Goal: Complete application form

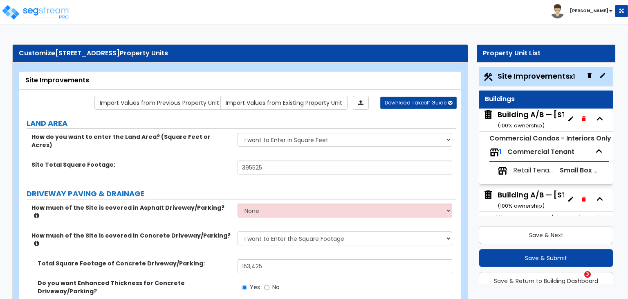
select select "2"
select select "1"
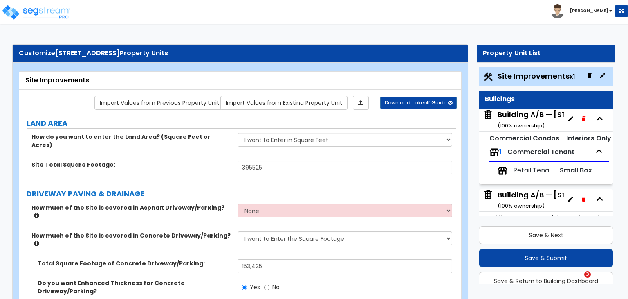
select select "2"
select select "4"
select select "2"
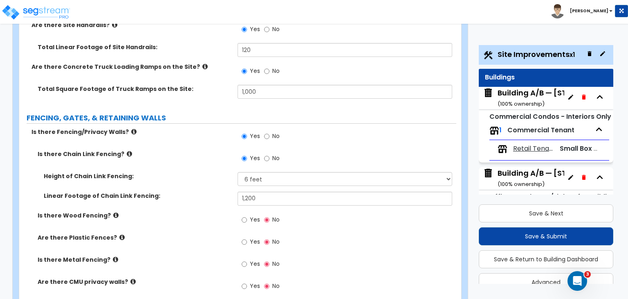
scroll to position [1153, 0]
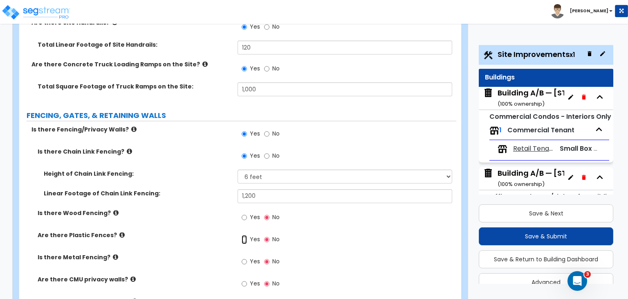
click at [245, 235] on input "Yes" at bounding box center [244, 239] width 5 height 9
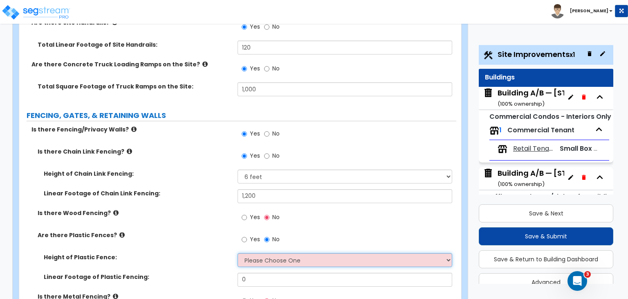
click at [257, 253] on select "Please Choose One 3 feet 4 feet 5 feet 6 feet" at bounding box center [345, 260] width 214 height 14
select select "4"
click at [238, 253] on select "Please Choose One 3 feet 4 feet 5 feet 6 feet" at bounding box center [345, 260] width 214 height 14
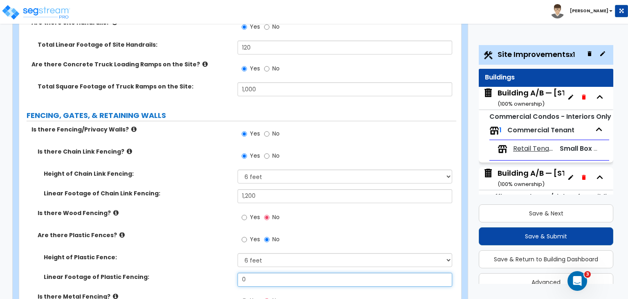
drag, startPoint x: 261, startPoint y: 233, endPoint x: 194, endPoint y: 242, distance: 68.1
click at [194, 273] on div "Linear Footage of Plastic Fencing: 0" at bounding box center [237, 283] width 437 height 20
type input "150"
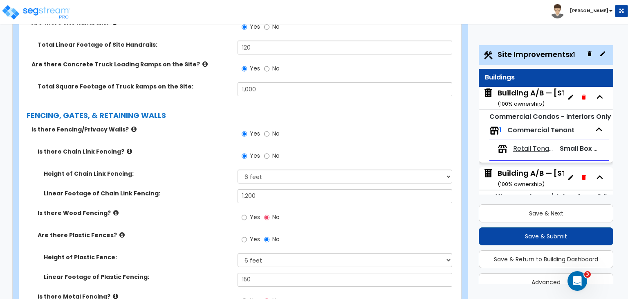
click at [189, 273] on label "Linear Footage of Plastic Fencing:" at bounding box center [138, 277] width 188 height 8
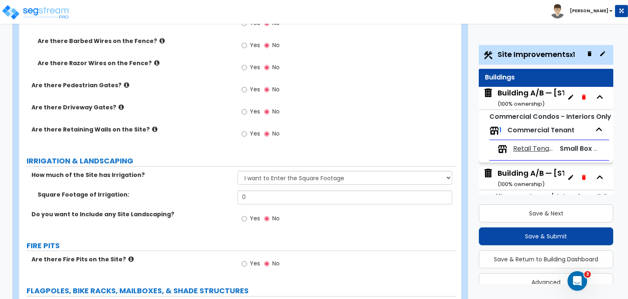
scroll to position [1550, 0]
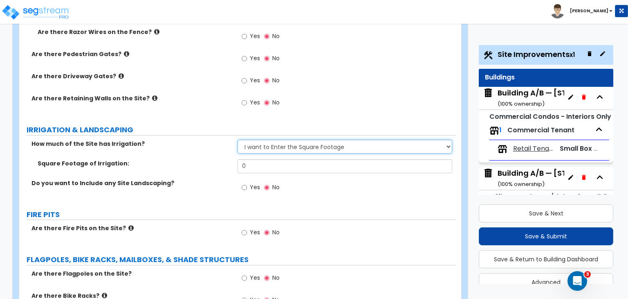
click at [255, 140] on select "None I want to Enter an Approximate Percentage I want to Enter the Square Foota…" at bounding box center [345, 147] width 214 height 14
select select "0"
click at [238, 140] on select "None I want to Enter an Approximate Percentage I want to Enter the Square Foota…" at bounding box center [345, 147] width 214 height 14
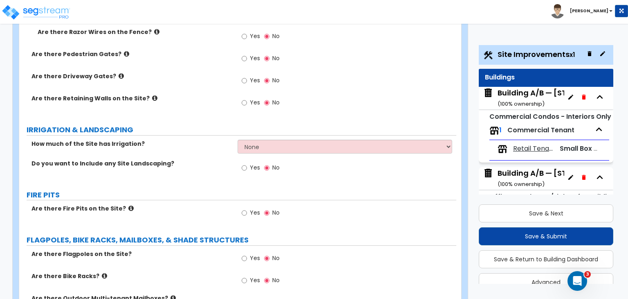
click at [207, 140] on div "How much of the Site has Irrigation? None I want to Enter an Approximate Percen…" at bounding box center [237, 150] width 437 height 20
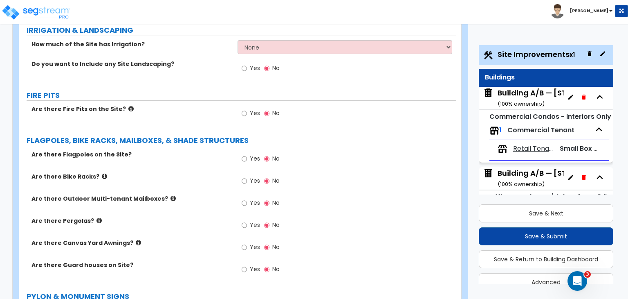
scroll to position [1645, 0]
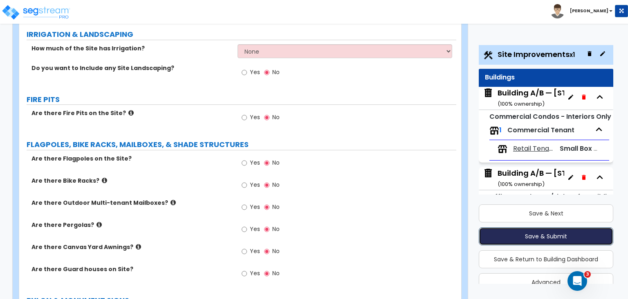
click at [545, 235] on button "Save & Submit" at bounding box center [546, 236] width 135 height 18
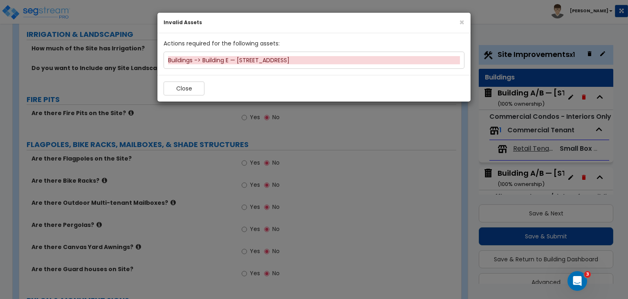
click at [246, 59] on div "Buildings -> Building E — 9153 Wallisville Rd" at bounding box center [314, 60] width 292 height 8
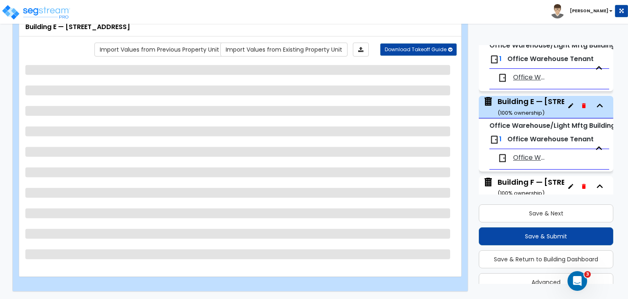
scroll to position [402, 0]
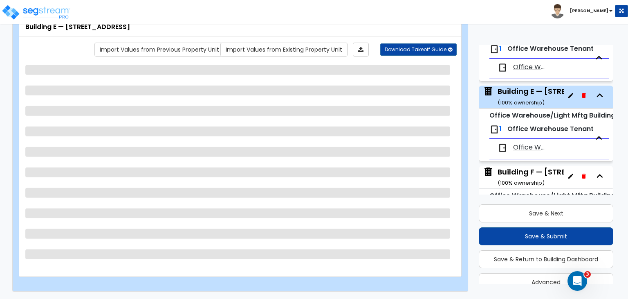
click at [525, 92] on div "Building E — 9153 Wallisville Rd ( 100 % ownership)" at bounding box center [558, 96] width 120 height 21
click at [525, 148] on span "Office Warehouse Tenant" at bounding box center [530, 147] width 35 height 9
click at [528, 146] on span "Office Warehouse Tenant" at bounding box center [530, 147] width 35 height 9
click at [528, 148] on span "Office Warehouse Tenant" at bounding box center [530, 147] width 35 height 9
click at [573, 276] on icon "Open Intercom Messenger" at bounding box center [577, 280] width 14 height 14
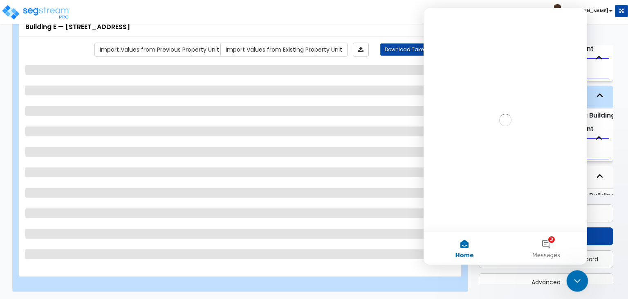
scroll to position [0, 0]
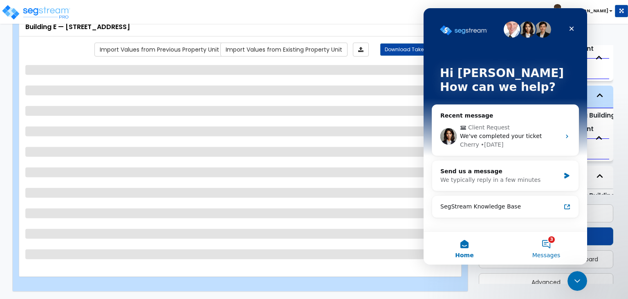
click at [548, 243] on button "3 Messages" at bounding box center [547, 248] width 82 height 33
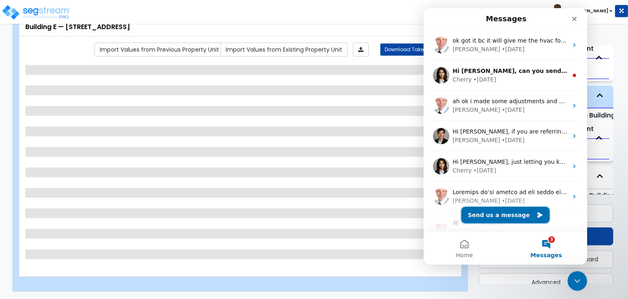
click at [518, 212] on button "Send us a message" at bounding box center [506, 215] width 88 height 16
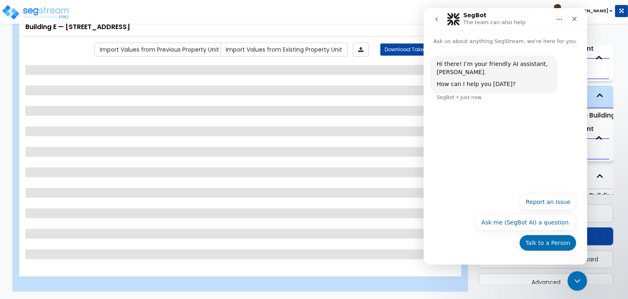
click at [555, 244] on button "Talk to a Person" at bounding box center [548, 242] width 57 height 16
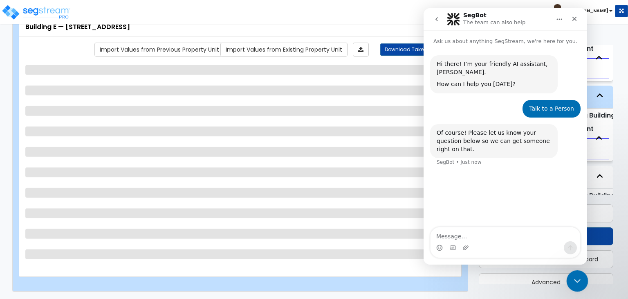
click at [577, 275] on icon "Close Intercom Messenger" at bounding box center [577, 280] width 10 height 10
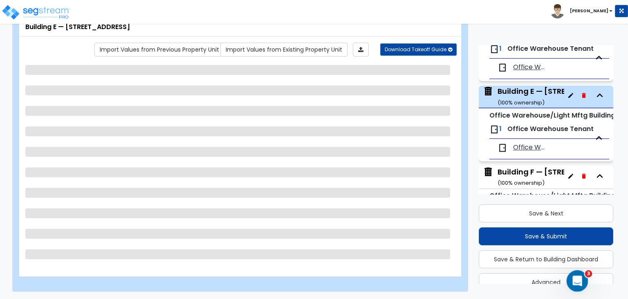
click at [580, 282] on icon "Open Intercom Messenger" at bounding box center [577, 280] width 14 height 14
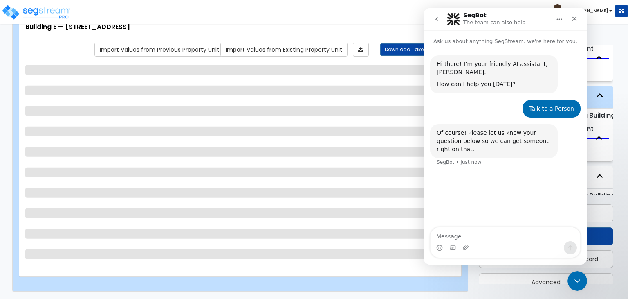
click at [462, 235] on textarea "Message…" at bounding box center [506, 234] width 150 height 14
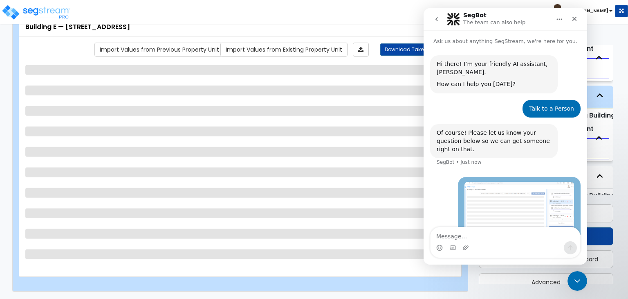
scroll to position [13, 0]
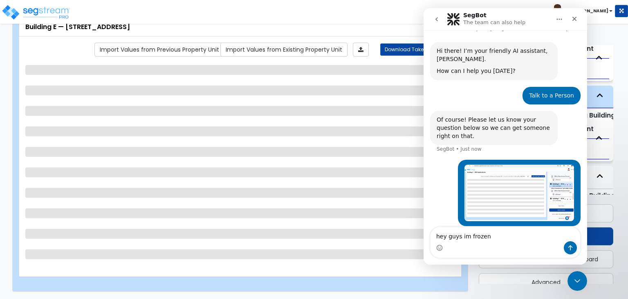
type textarea "hey guys im frozen"
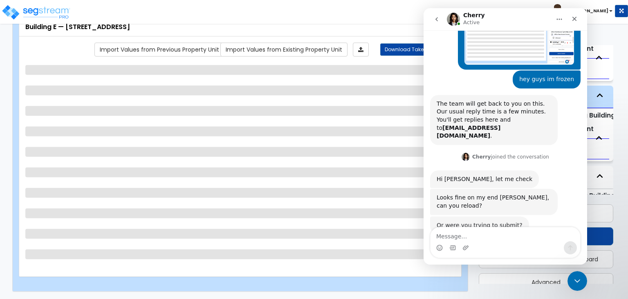
scroll to position [160, 0]
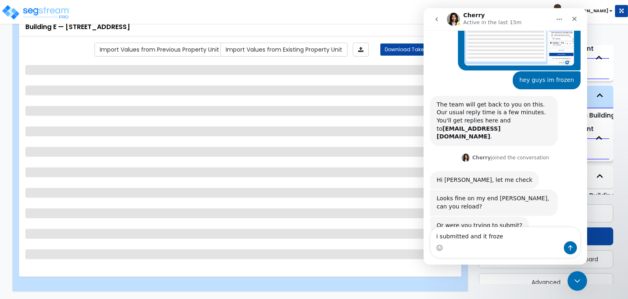
type textarea "i submitted and it froze"
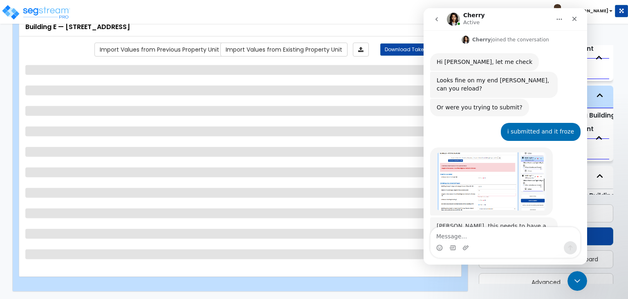
scroll to position [278, 0]
click at [479, 162] on img "Cherry says…" at bounding box center [492, 182] width 110 height 58
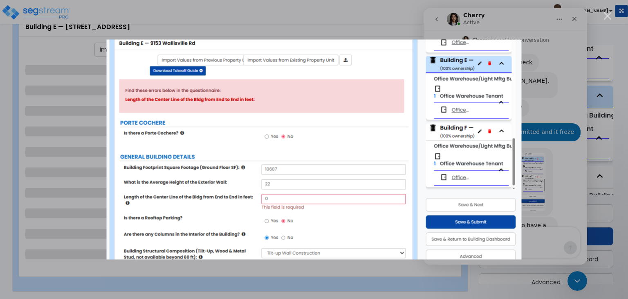
click at [545, 149] on div "Intercom messenger" at bounding box center [314, 149] width 628 height 299
click at [555, 197] on div "Intercom messenger" at bounding box center [314, 149] width 628 height 299
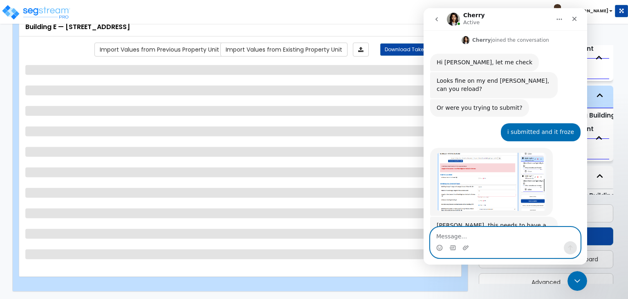
click at [477, 237] on textarea "Message…" at bounding box center [506, 234] width 150 height 14
type textarea "i went back to check it and it froze"
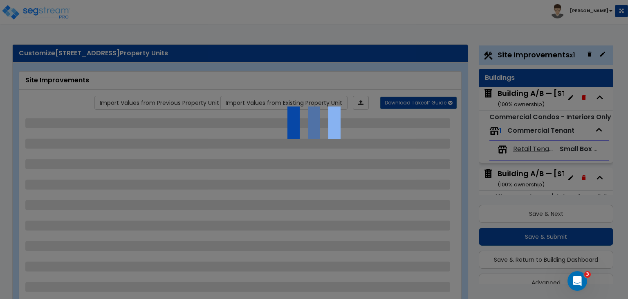
scroll to position [22, 0]
select select "2"
select select "1"
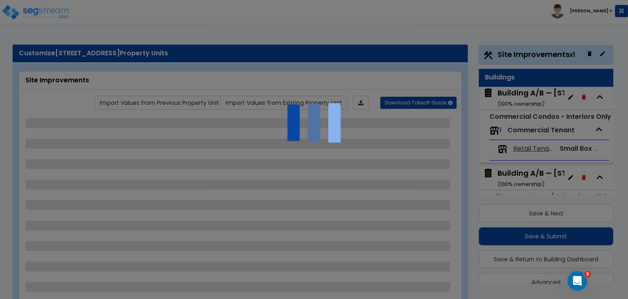
select select "1"
select select "2"
select select "4"
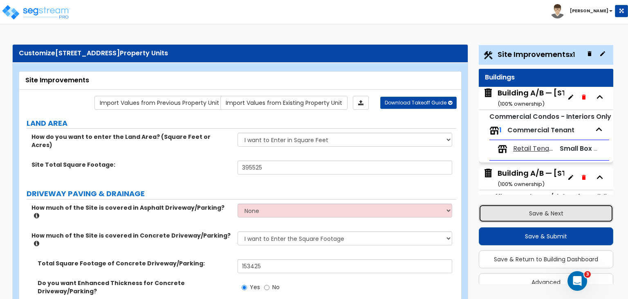
click at [536, 209] on button "Save & Next" at bounding box center [546, 213] width 135 height 18
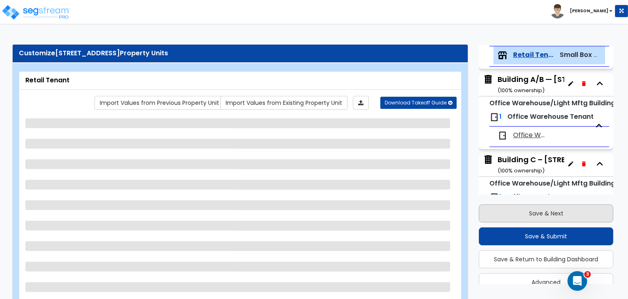
scroll to position [95, 0]
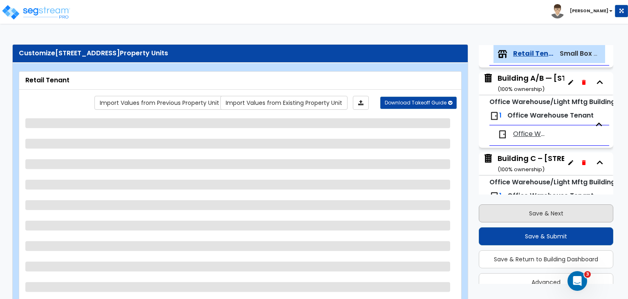
select select "1"
select select "4"
select select "1"
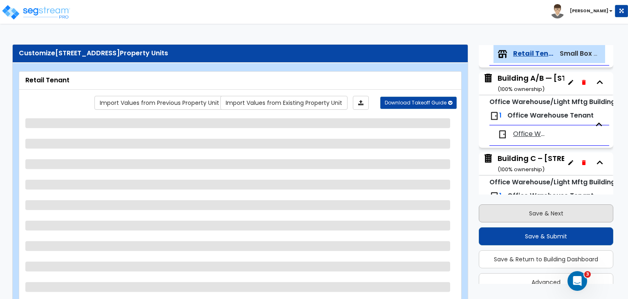
select select "2"
select select "1"
select select "4"
select select "1"
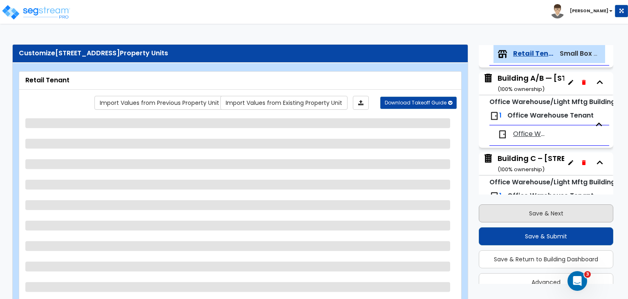
select select "5"
select select "1"
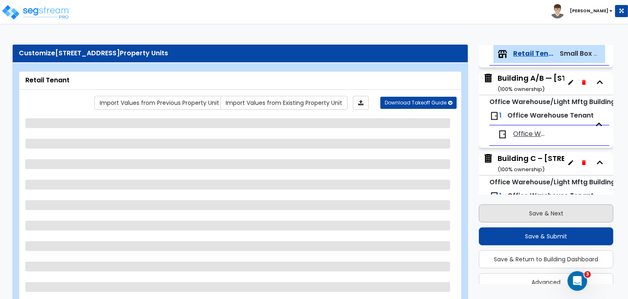
select select "1"
select select "2"
select select "1"
select select "2"
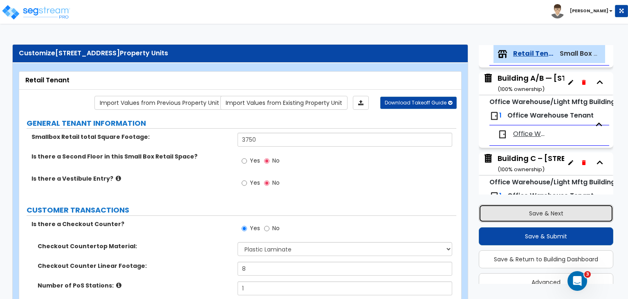
click at [536, 209] on button "Save & Next" at bounding box center [546, 213] width 135 height 18
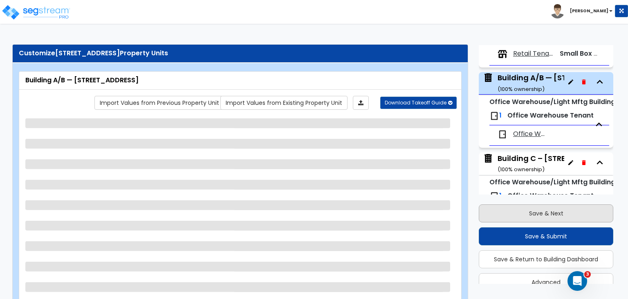
scroll to position [122, 0]
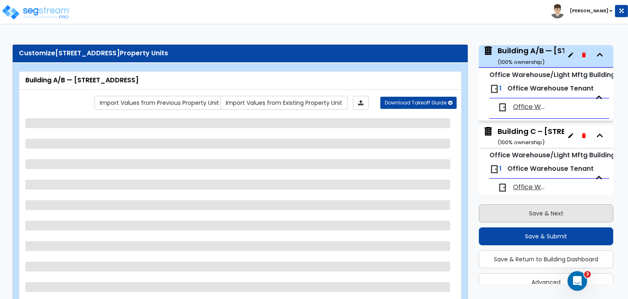
select select "2"
select select "4"
select select "2"
select select "1"
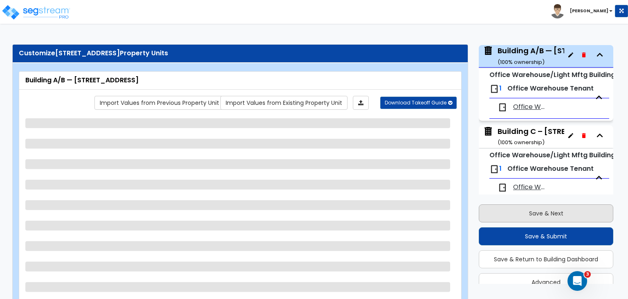
select select "2"
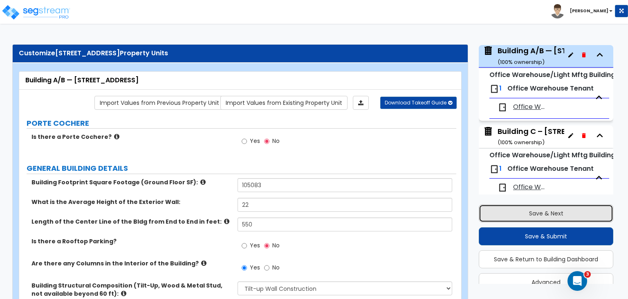
click at [536, 209] on button "Save & Next" at bounding box center [546, 213] width 135 height 18
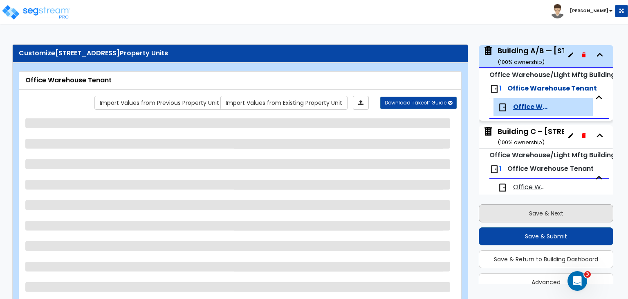
scroll to position [175, 0]
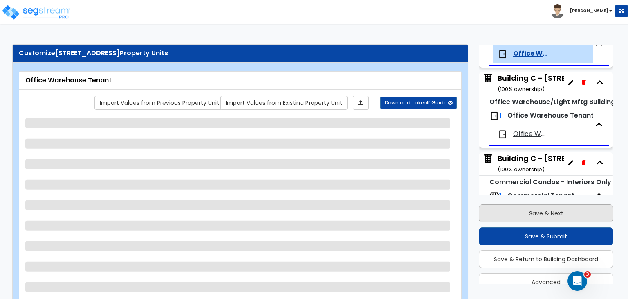
select select "1"
select select "2"
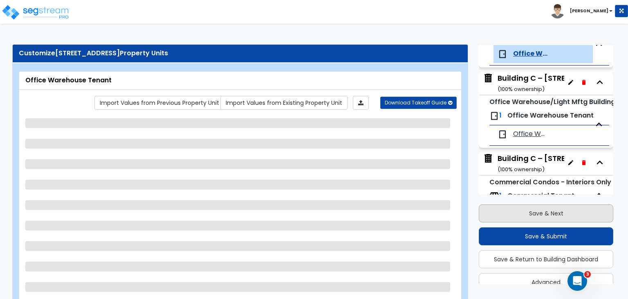
select select "2"
select select "5"
select select "4"
select select "1"
select select "4"
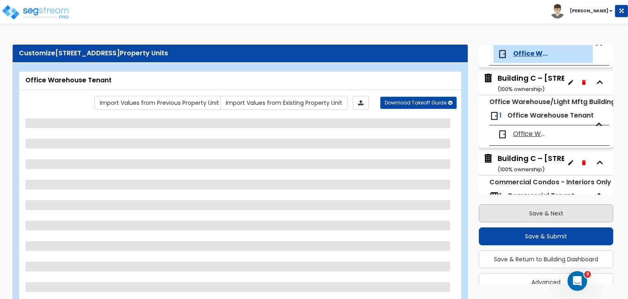
select select "1"
select select "2"
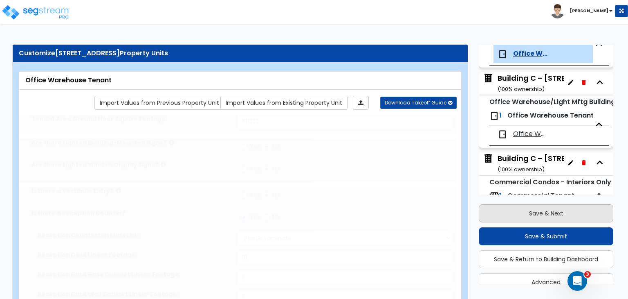
radio input "true"
type input "5"
select select "1"
type input "30"
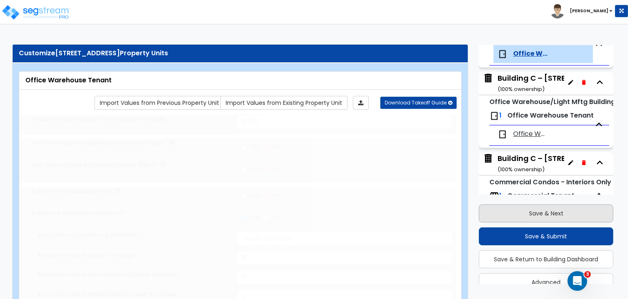
type input "5"
select select "1"
type input "10"
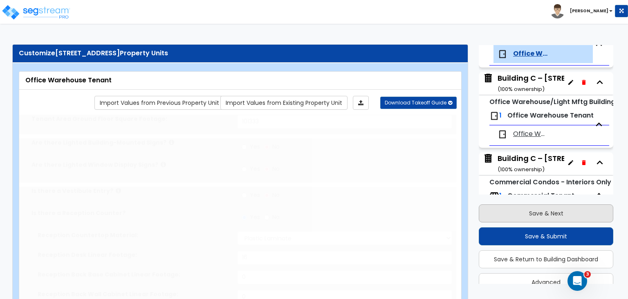
radio input "true"
type input "5"
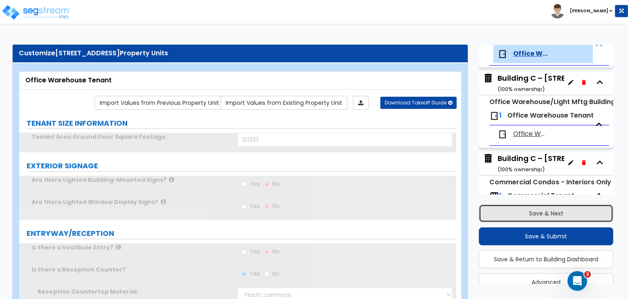
click at [536, 209] on button "Save & Next" at bounding box center [546, 213] width 135 height 18
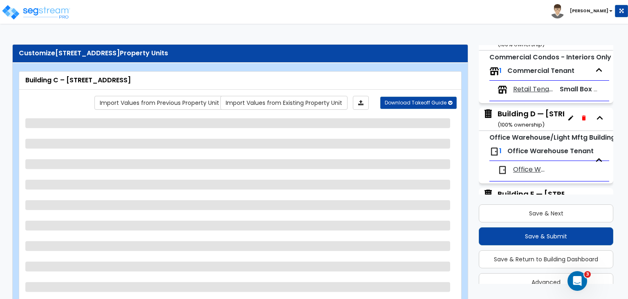
scroll to position [302, 0]
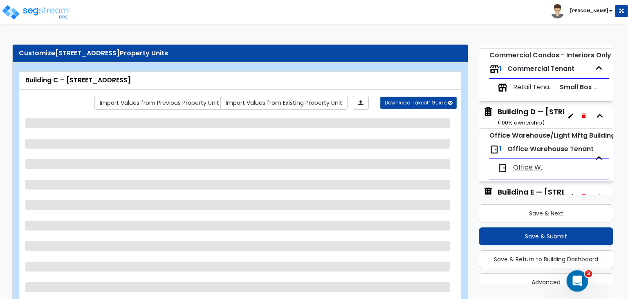
select select "2"
select select "1"
select select "4"
select select "2"
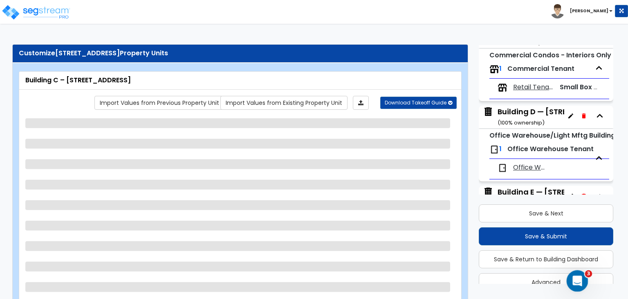
select select "1"
select select "2"
select select "1"
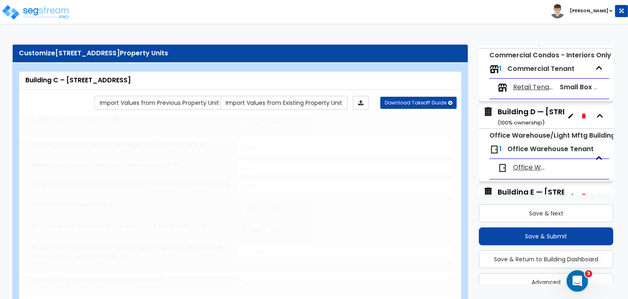
click at [576, 279] on icon "Open Intercom Messenger" at bounding box center [577, 280] width 14 height 14
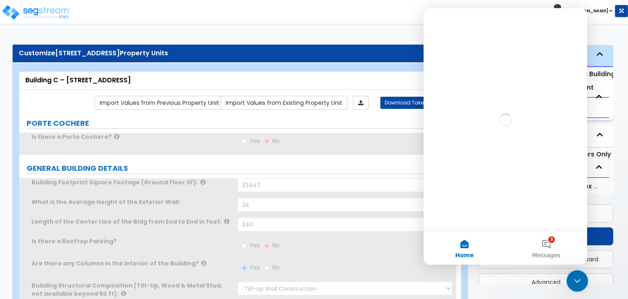
scroll to position [202, 0]
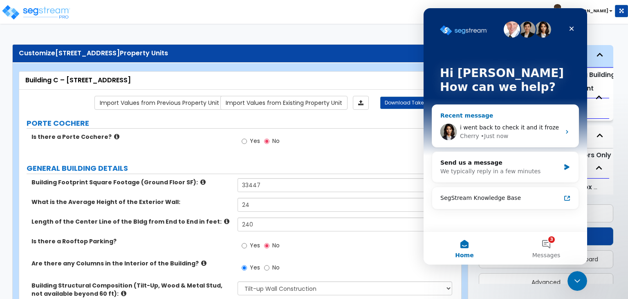
click at [499, 128] on span "i went back to check it and it froze" at bounding box center [509, 127] width 99 height 7
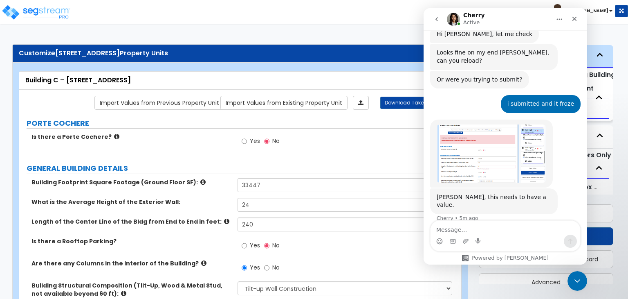
scroll to position [309, 0]
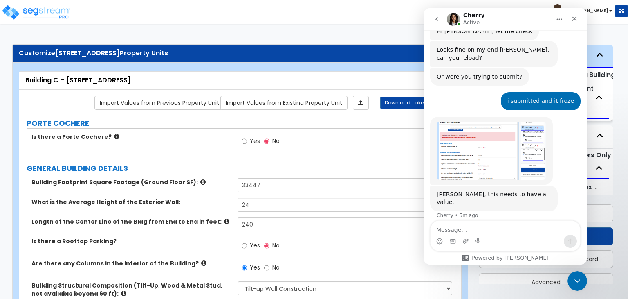
click at [488, 130] on img "Cherry says…" at bounding box center [492, 151] width 110 height 58
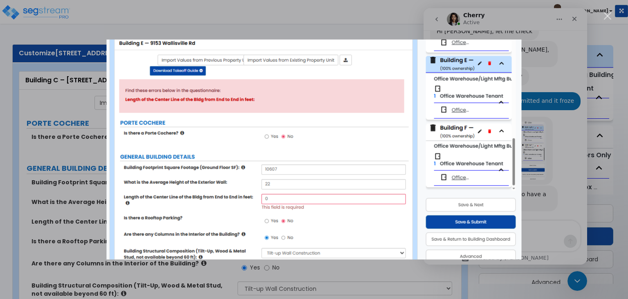
scroll to position [340, 0]
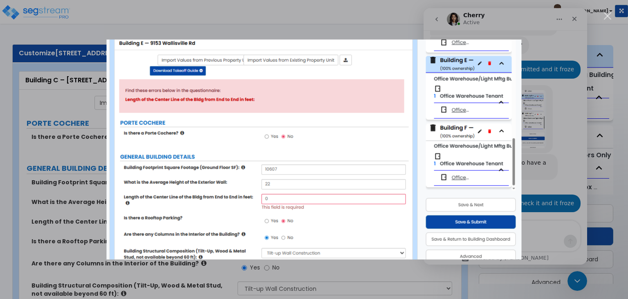
click at [608, 15] on div "Close" at bounding box center [608, 16] width 8 height 8
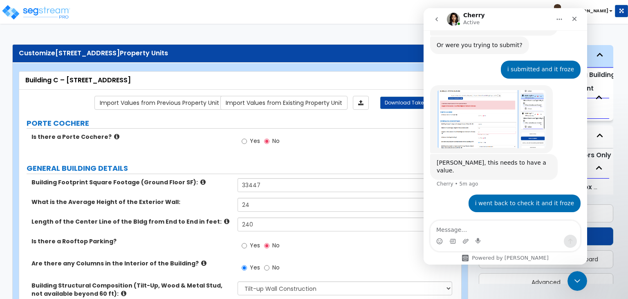
click at [206, 154] on div "Is there a Porte Cochere? Yes No" at bounding box center [237, 144] width 437 height 22
click at [576, 279] on icon "Close Intercom Messenger" at bounding box center [577, 280] width 10 height 10
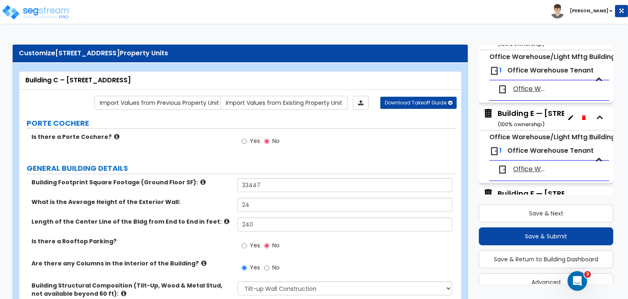
scroll to position [383, 0]
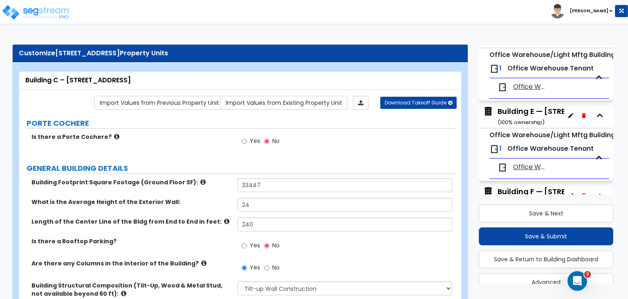
click at [531, 112] on div "Building E — 9153 Wallisville Rd ( 100 % ownership)" at bounding box center [558, 116] width 120 height 21
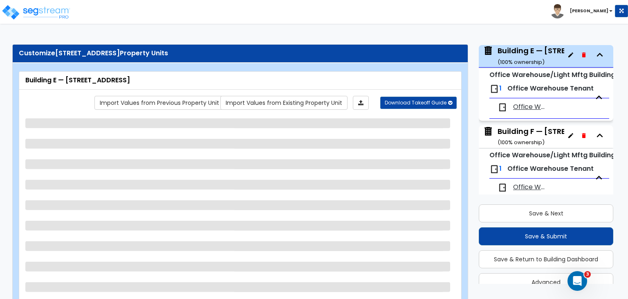
scroll to position [443, 0]
select select "2"
select select "1"
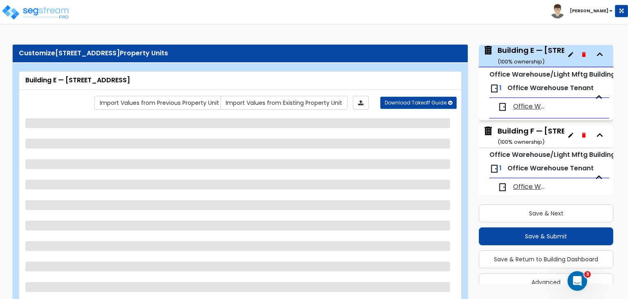
select select "4"
select select "2"
select select "1"
select select "2"
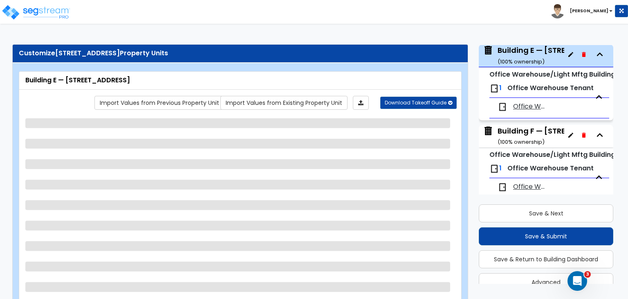
select select "1"
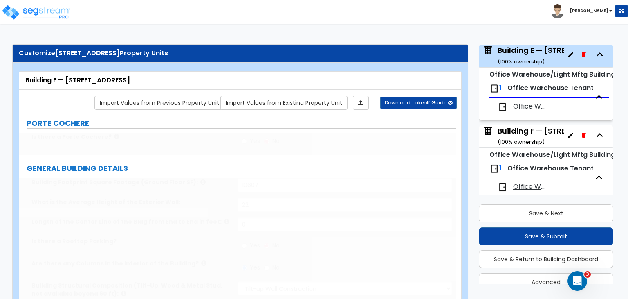
select select "2"
type input "2"
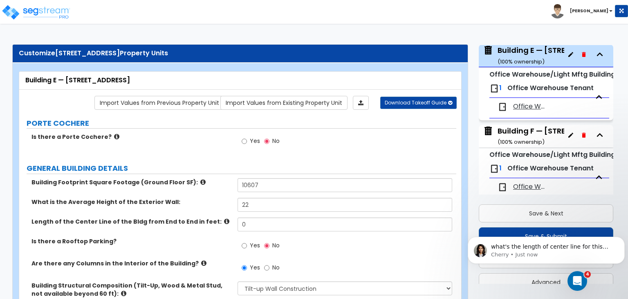
scroll to position [341, 0]
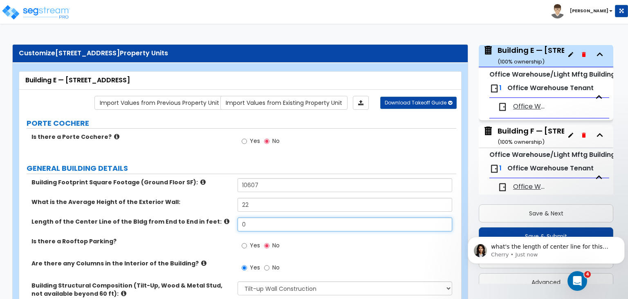
drag, startPoint x: 263, startPoint y: 224, endPoint x: 134, endPoint y: 221, distance: 129.3
click at [134, 221] on div "Length of the Center Line of the Bldg from End to End in feet: 0" at bounding box center [237, 227] width 437 height 20
type input "240"
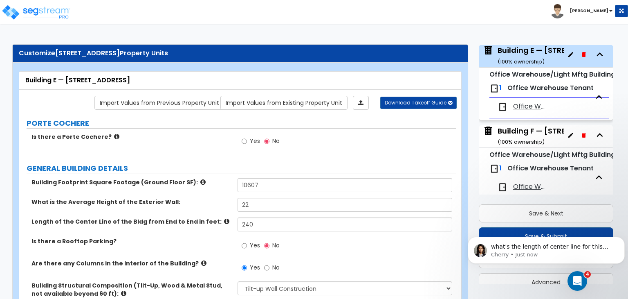
click at [338, 248] on div "Yes No" at bounding box center [347, 248] width 218 height 22
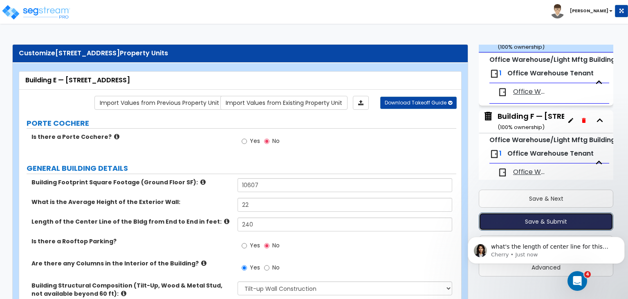
click at [597, 215] on button "Save & Submit" at bounding box center [546, 221] width 135 height 18
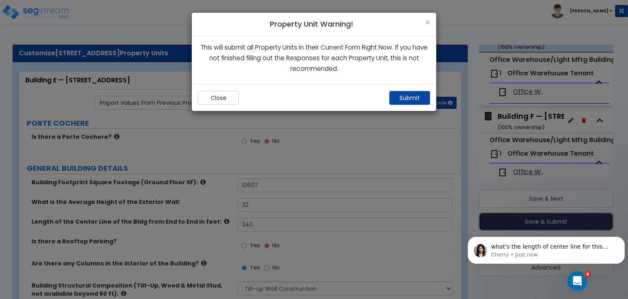
scroll to position [22, 0]
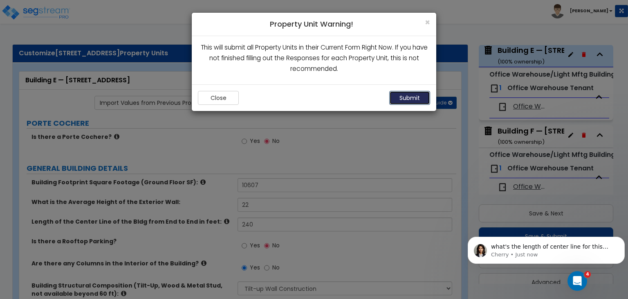
click at [412, 97] on button "Submit" at bounding box center [410, 98] width 41 height 14
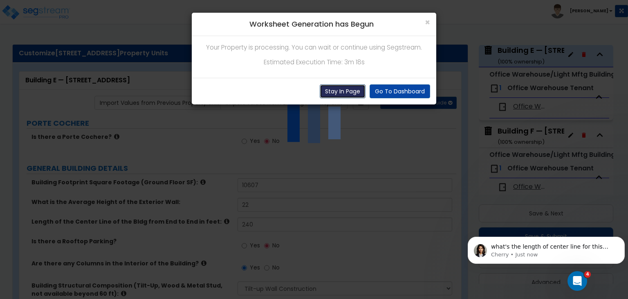
click at [348, 90] on button "Stay In Page" at bounding box center [343, 91] width 46 height 14
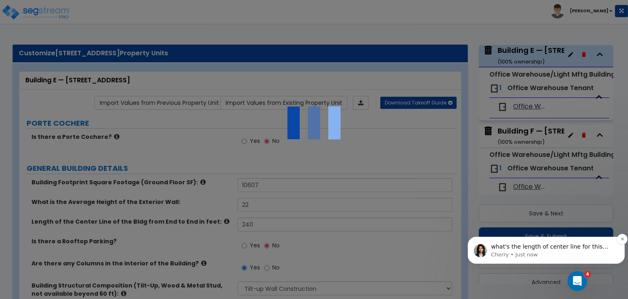
click at [533, 251] on p "Cherry • Just now" at bounding box center [553, 254] width 124 height 7
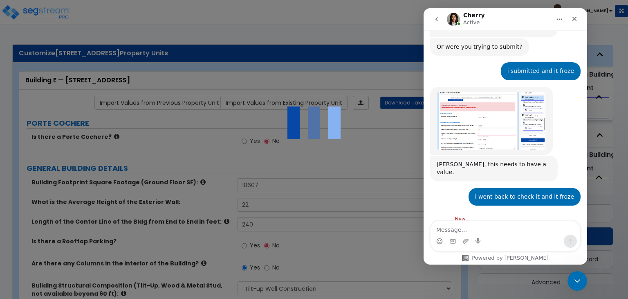
scroll to position [355, 0]
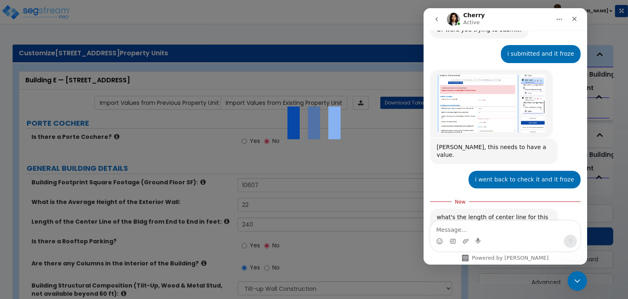
click at [467, 228] on textarea "Message…" at bounding box center [506, 228] width 150 height 14
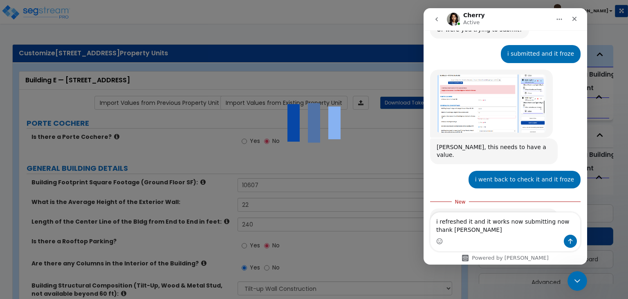
scroll to position [363, 0]
type textarea "i refreshed it and it works now submitting now thank you"
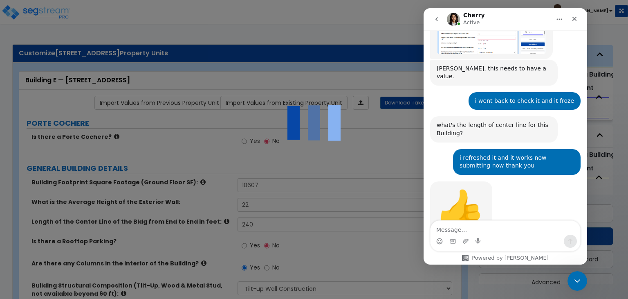
scroll to position [434, 0]
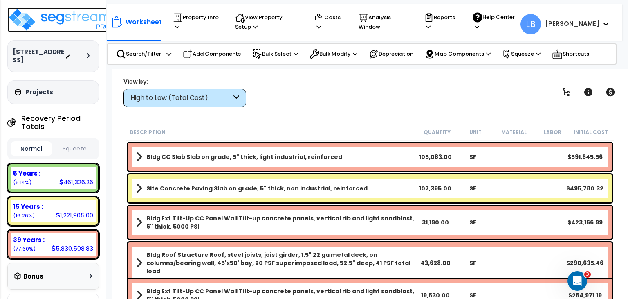
click at [59, 17] on img at bounding box center [60, 19] width 106 height 25
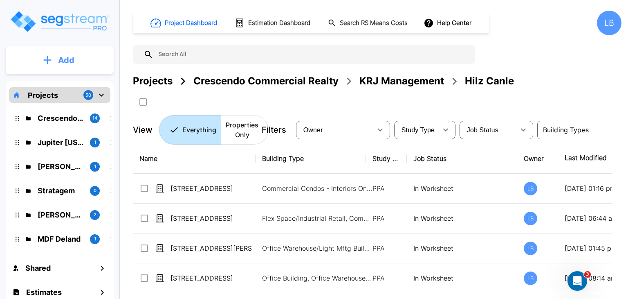
click at [67, 61] on p "Add" at bounding box center [66, 60] width 16 height 12
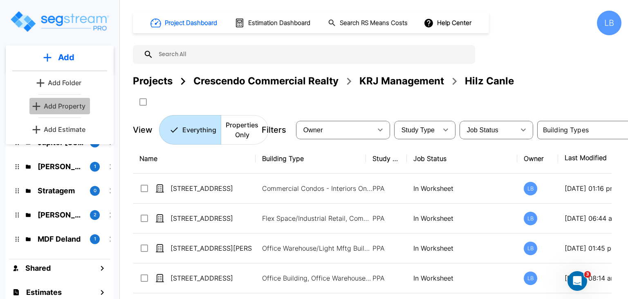
click at [80, 104] on p "Add Property" at bounding box center [65, 106] width 42 height 10
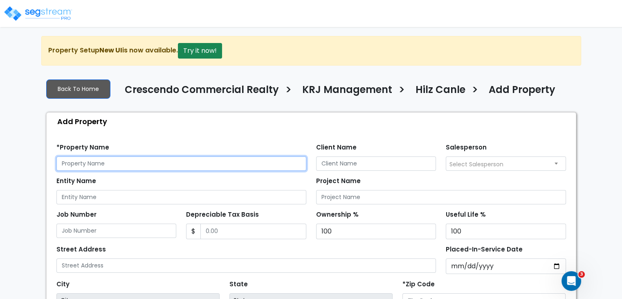
click at [101, 162] on input "text" at bounding box center [181, 163] width 250 height 14
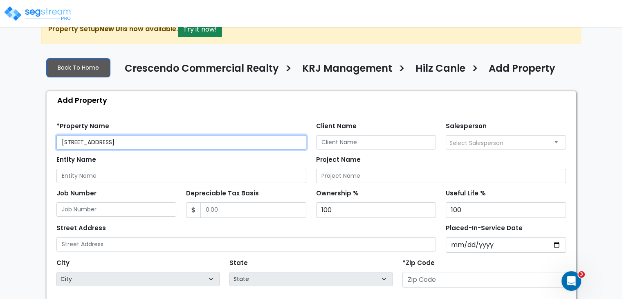
scroll to position [28, 0]
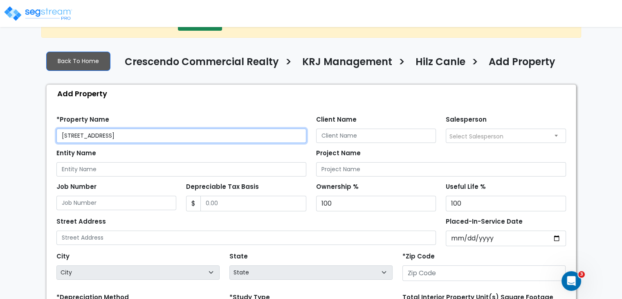
type input "16001 State HWY 249"
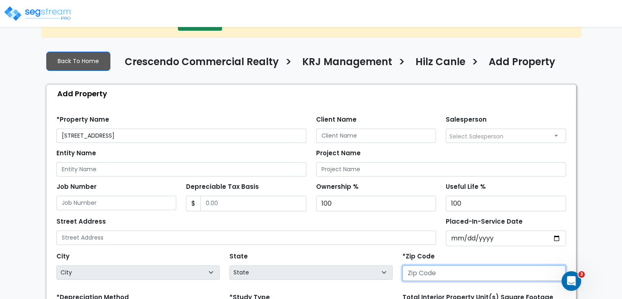
click at [418, 269] on input "number" at bounding box center [484, 273] width 163 height 16
type input "77"
select select "LA"
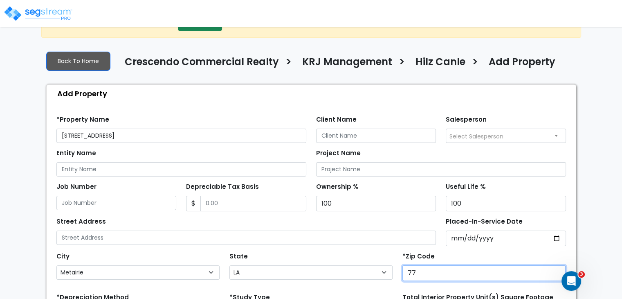
type input "770"
select select "TX"
type input "77086"
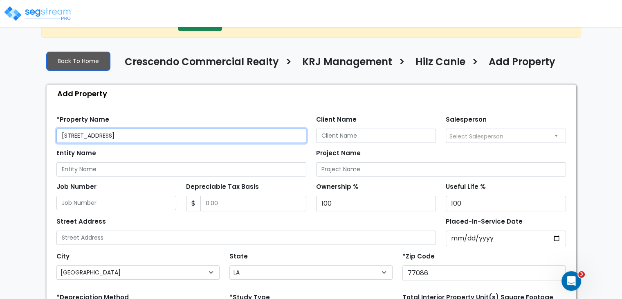
drag, startPoint x: 124, startPoint y: 133, endPoint x: 13, endPoint y: 136, distance: 111.3
click at [13, 136] on div "We are Building your Property. So please grab a coffee and let us do the heavy …" at bounding box center [311, 218] width 622 height 421
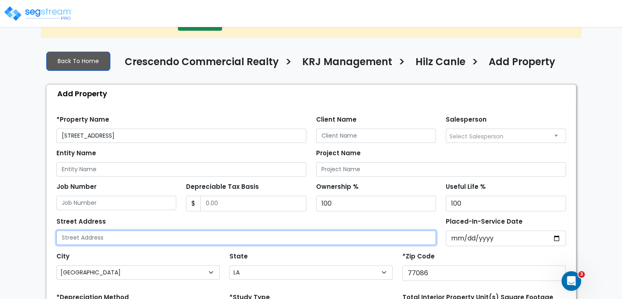
click at [85, 237] on input "text" at bounding box center [246, 237] width 380 height 14
paste input "16001 State HWY 249"
type input "16001 State HWY 249"
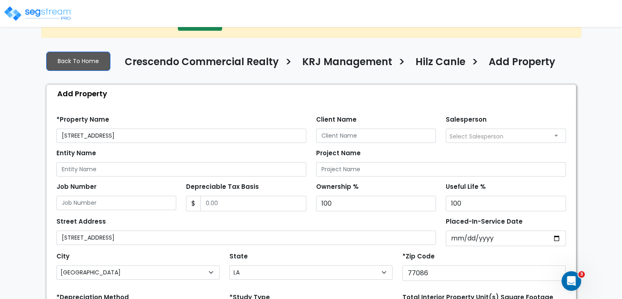
click at [124, 153] on div "Entity Name" at bounding box center [181, 161] width 250 height 29
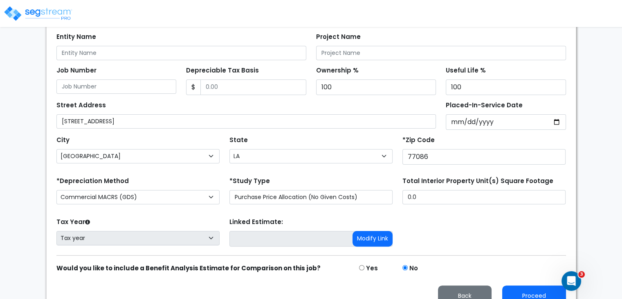
scroll to position [147, 0]
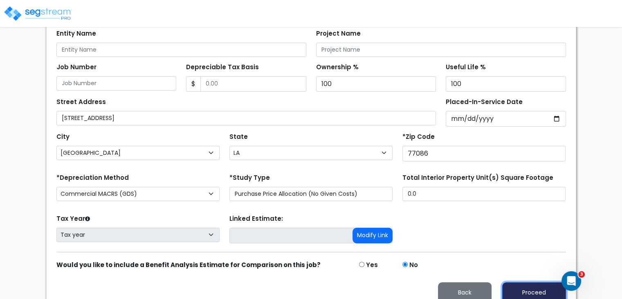
click at [524, 288] on button "Proceed" at bounding box center [534, 292] width 64 height 21
